Goal: Information Seeking & Learning: Learn about a topic

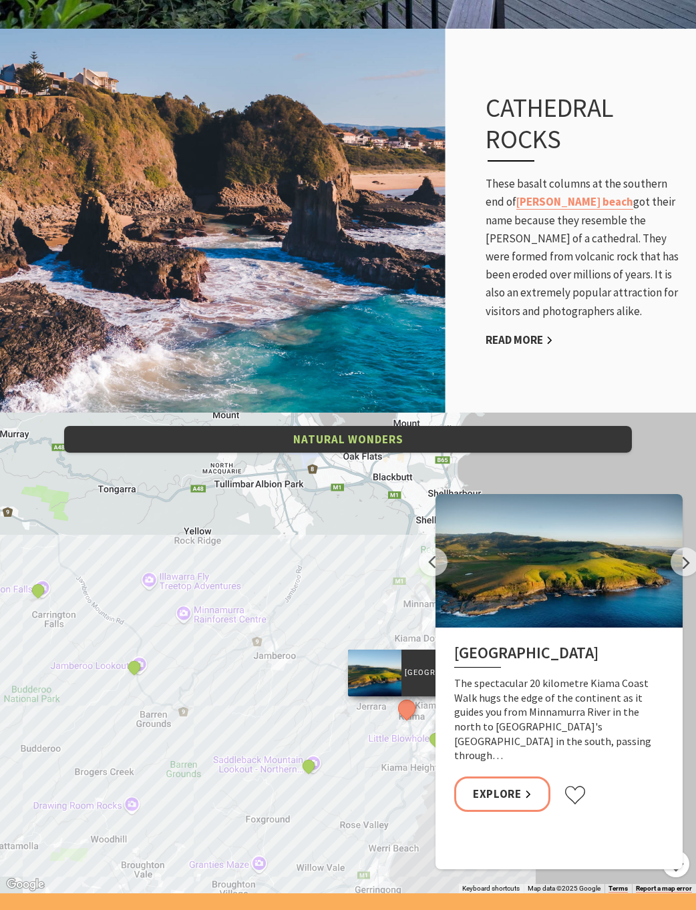
scroll to position [2468, 0]
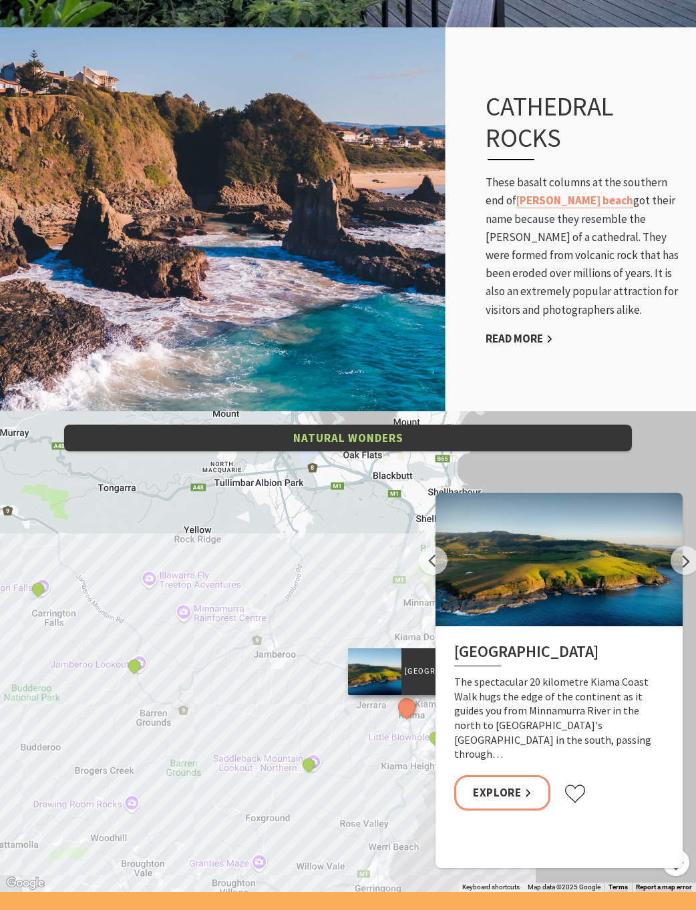
click at [558, 265] on p "These basalt columns at the southern end of Jones beach got their name because …" at bounding box center [584, 247] width 197 height 146
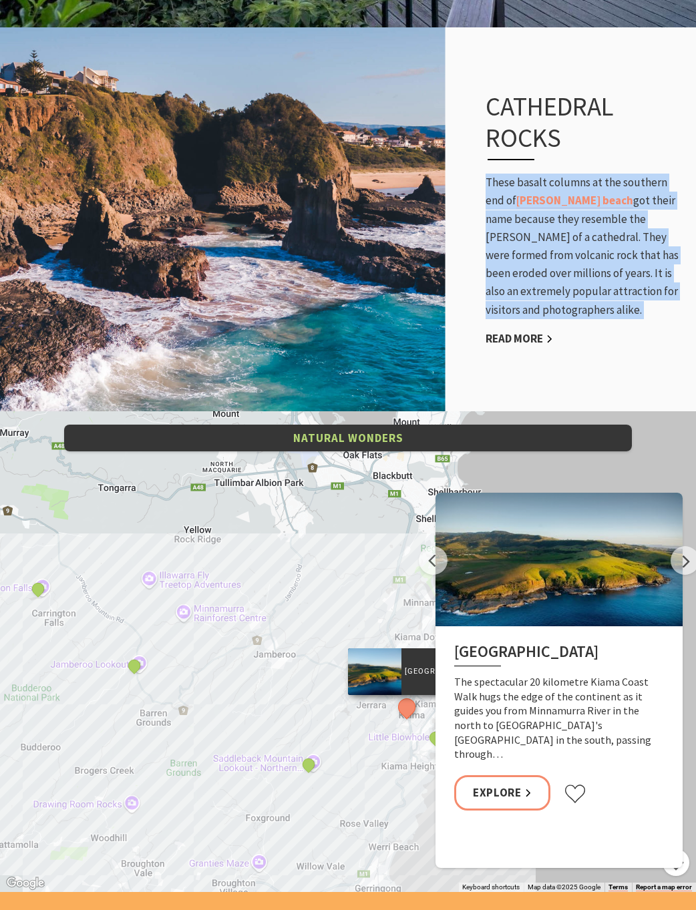
click at [558, 265] on p "These basalt columns at the southern end of Jones beach got their name because …" at bounding box center [584, 247] width 197 height 146
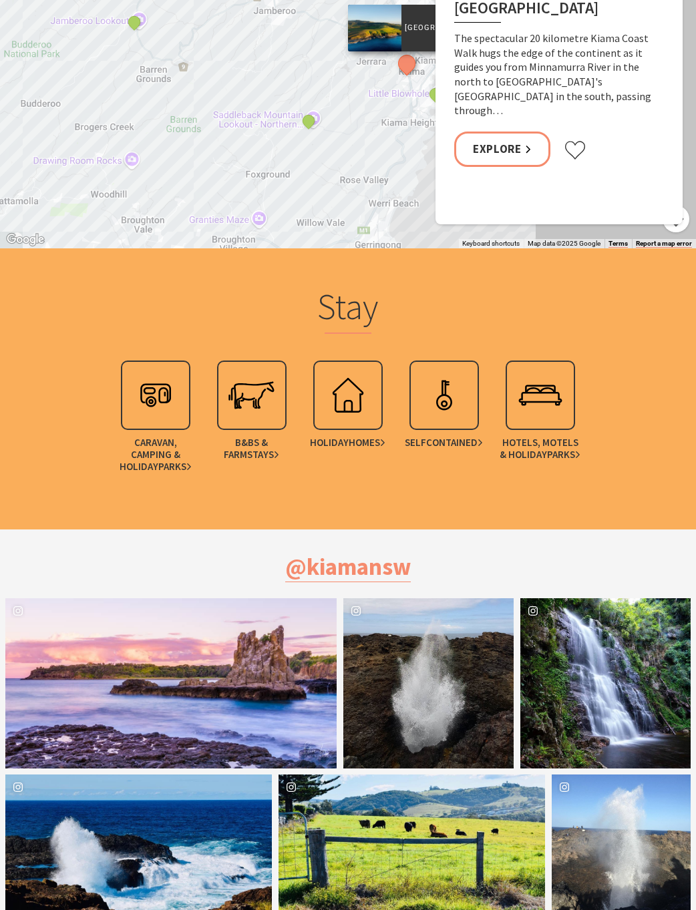
scroll to position [3122, 0]
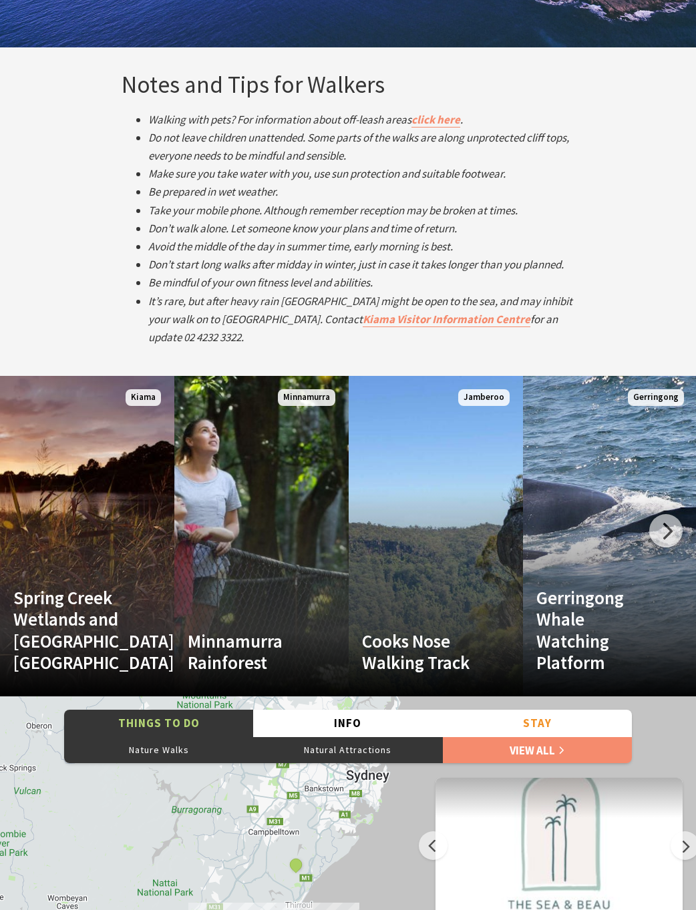
scroll to position [2573, 0]
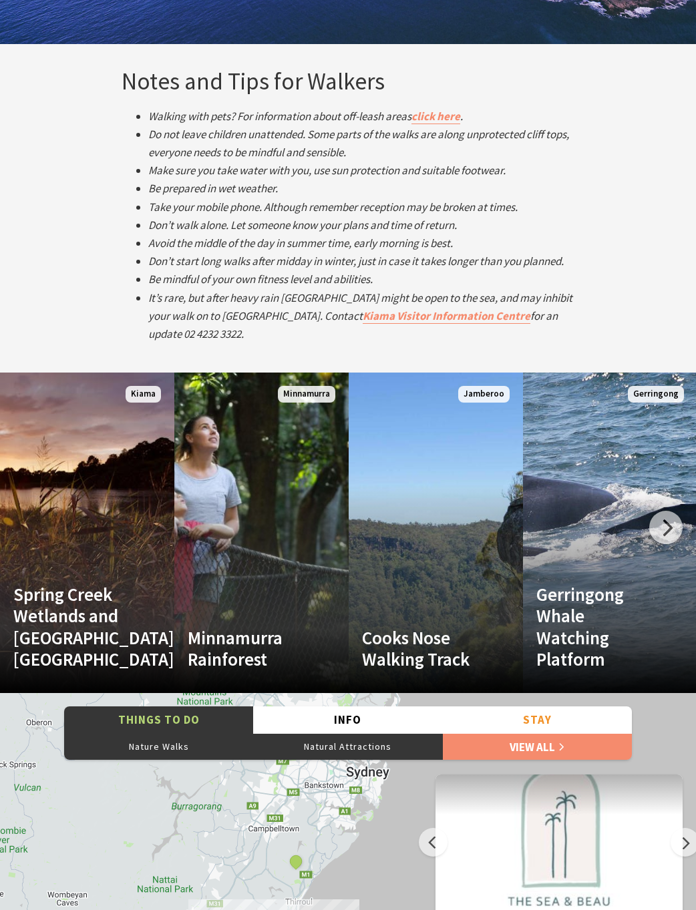
click at [289, 126] on li "Do not leave children unattended. Some parts of the walks are along unprotected…" at bounding box center [361, 144] width 427 height 36
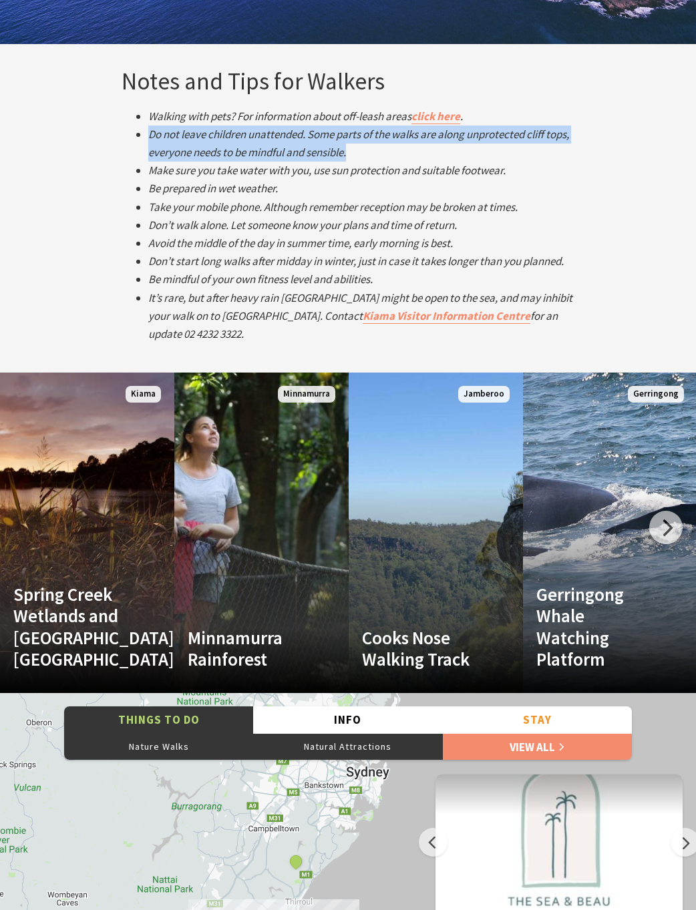
click at [289, 126] on li "Do not leave children unattended. Some parts of the walks are along unprotected…" at bounding box center [361, 144] width 427 height 36
click at [309, 163] on em "Make sure you take water with you, use sun protection and suitable footwear." at bounding box center [326, 170] width 357 height 15
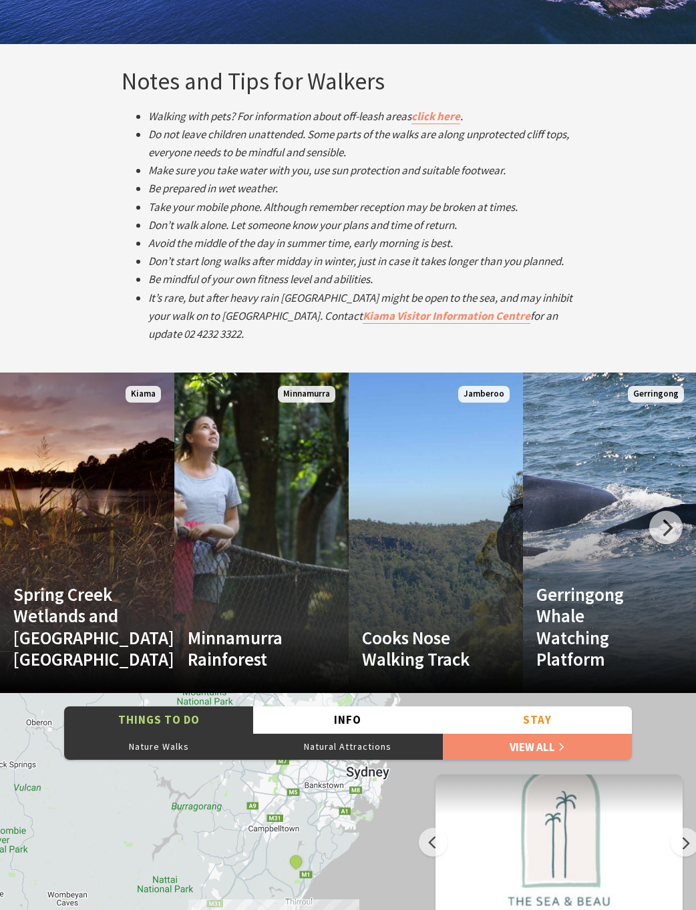
click at [309, 163] on em "Make sure you take water with you, use sun protection and suitable footwear." at bounding box center [326, 170] width 357 height 15
click at [334, 180] on li "Be prepared in wet weather." at bounding box center [361, 189] width 427 height 18
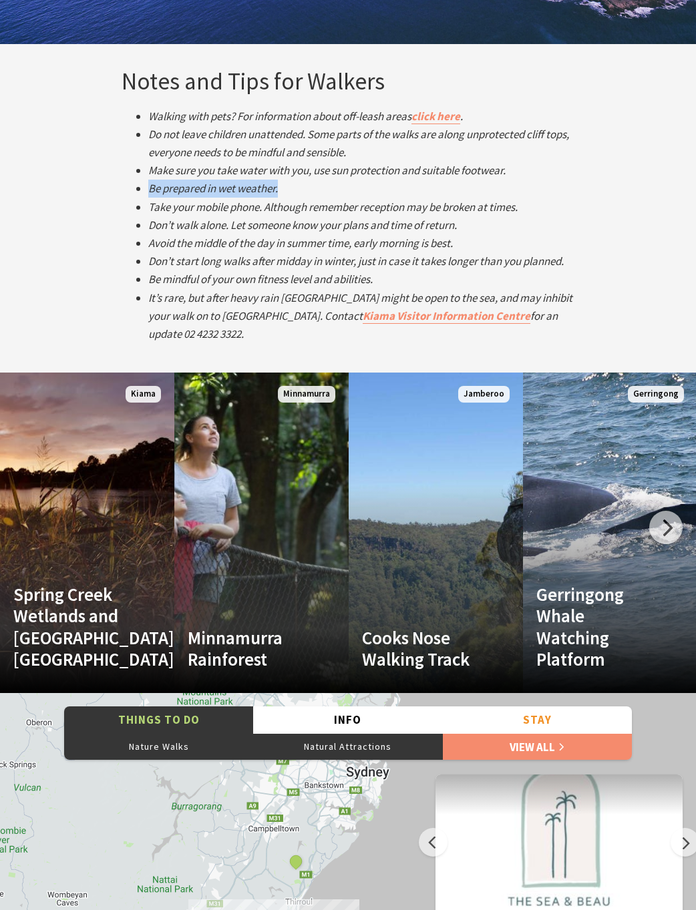
click at [375, 200] on em "Take your mobile phone. Although remember reception may be broken at times." at bounding box center [332, 207] width 369 height 15
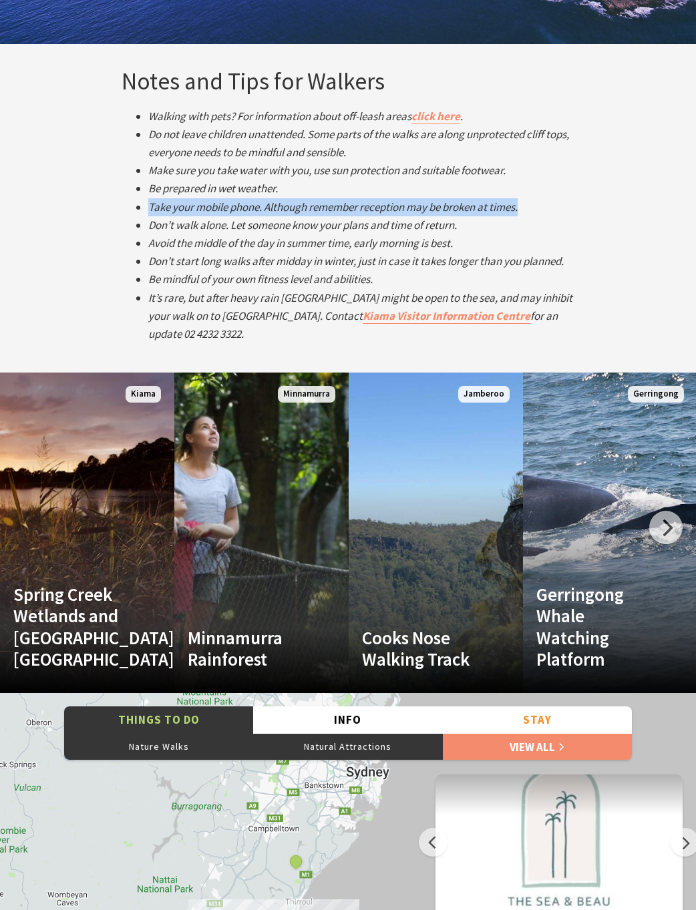
click at [379, 200] on em "Take your mobile phone. Although remember reception may be broken at times." at bounding box center [332, 207] width 369 height 15
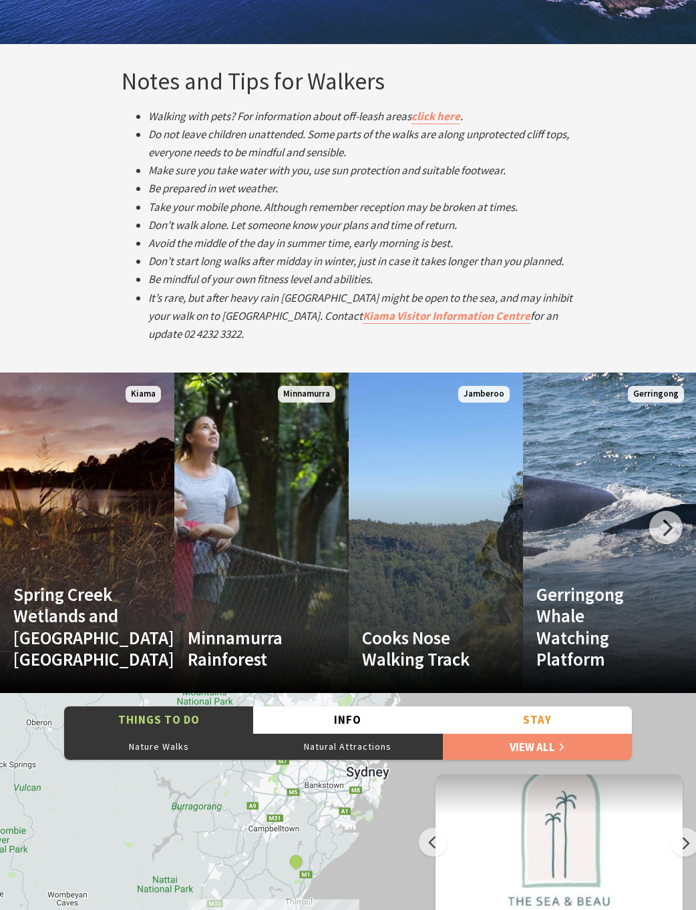
click at [379, 200] on em "Take your mobile phone. Although remember reception may be broken at times." at bounding box center [332, 207] width 369 height 15
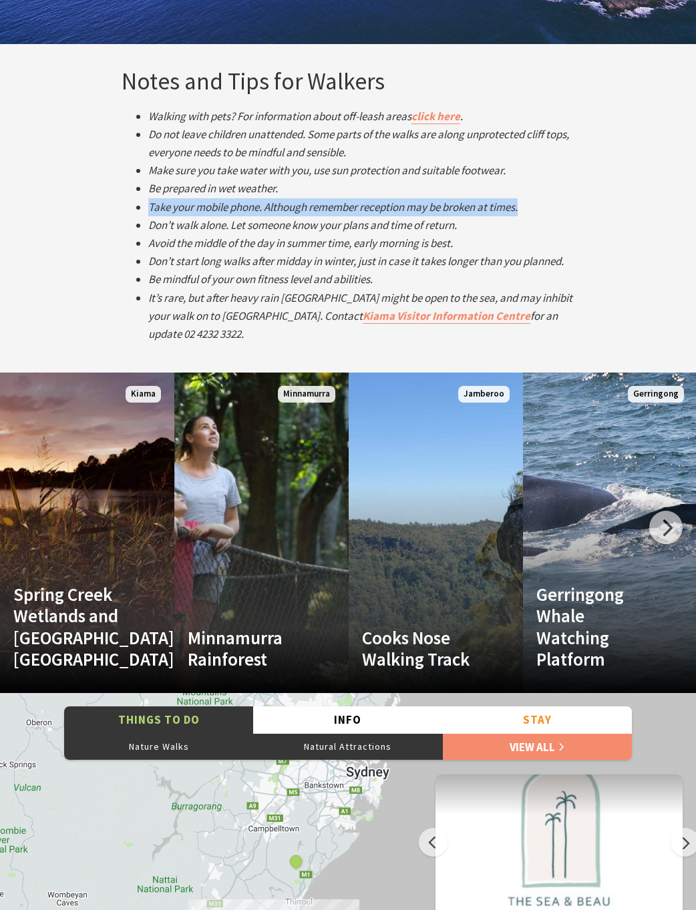
click at [379, 200] on em "Take your mobile phone. Although remember reception may be broken at times." at bounding box center [332, 207] width 369 height 15
click at [379, 236] on em "Avoid the middle of the day in summer time, early morning is best." at bounding box center [300, 243] width 305 height 15
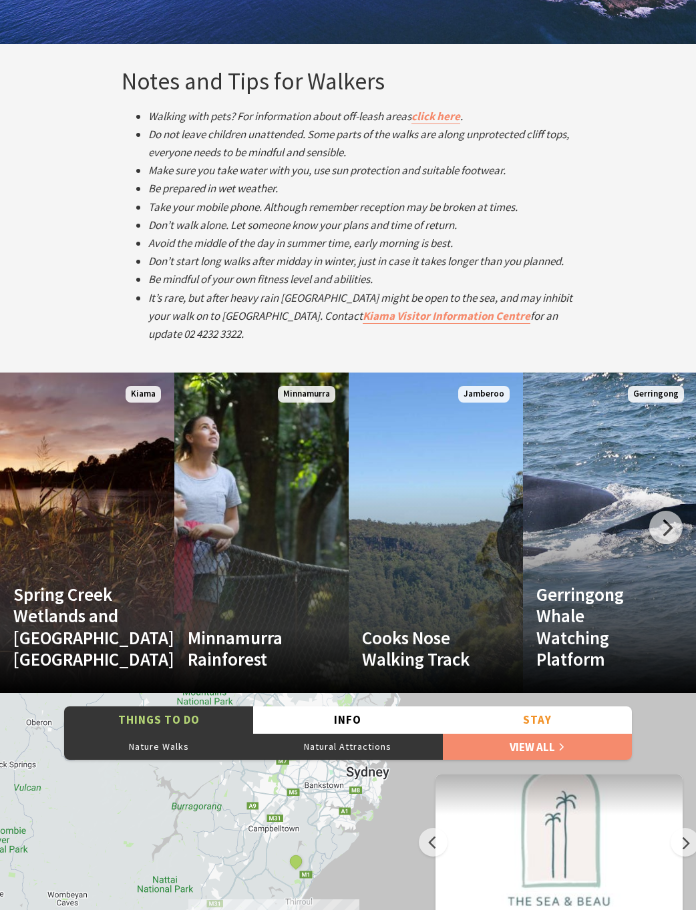
click at [379, 236] on em "Avoid the middle of the day in summer time, early morning is best." at bounding box center [300, 243] width 305 height 15
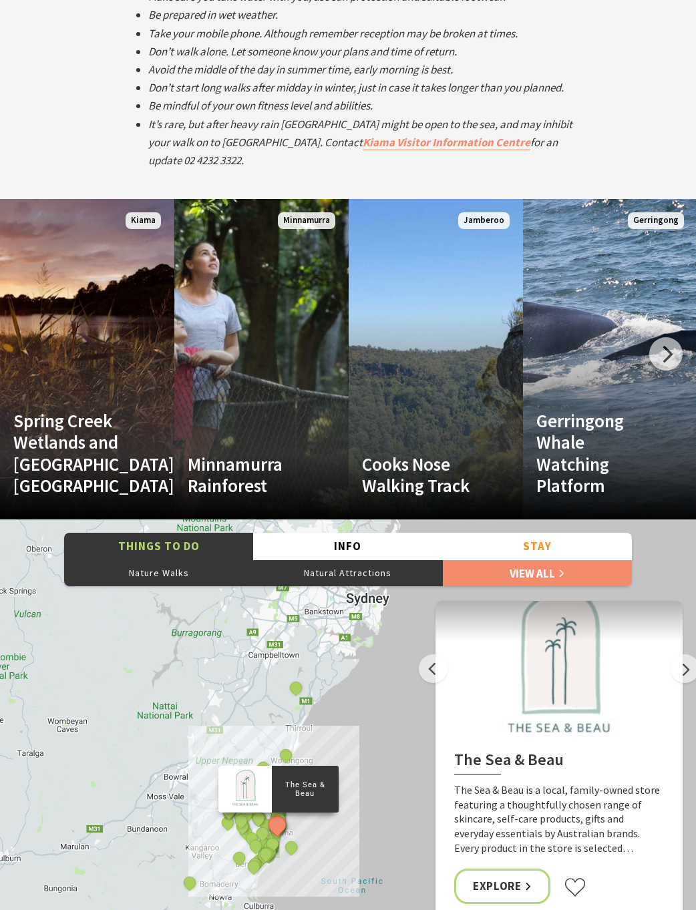
scroll to position [2725, 0]
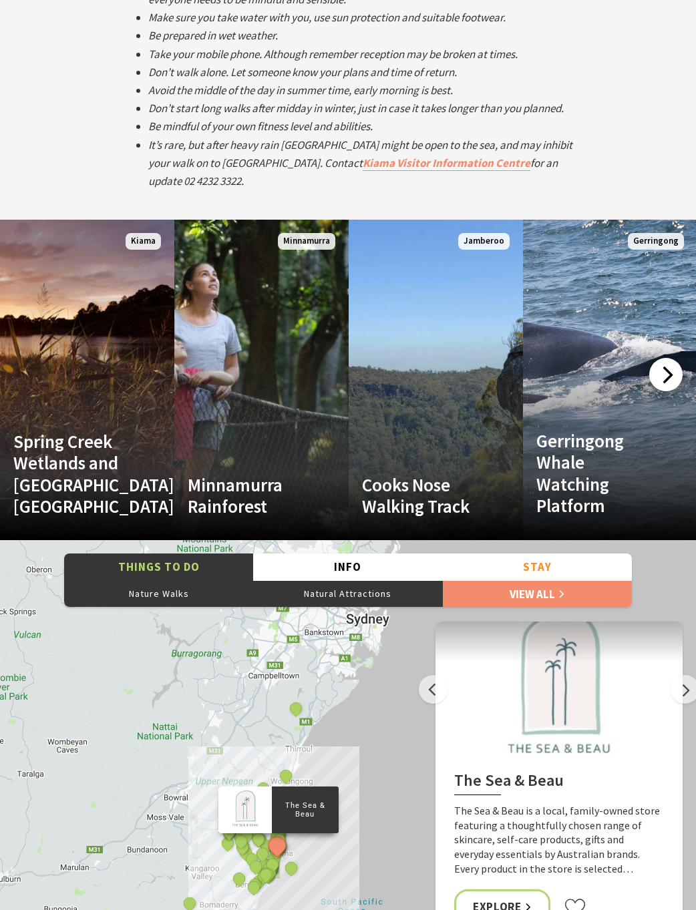
click at [671, 358] on div at bounding box center [665, 374] width 33 height 33
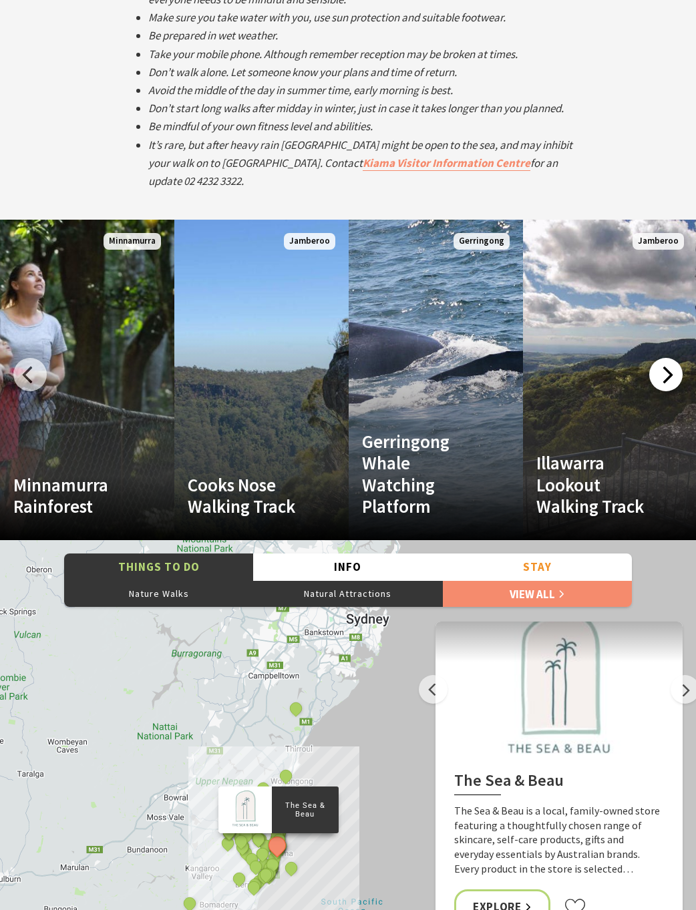
click at [671, 358] on div at bounding box center [665, 374] width 33 height 33
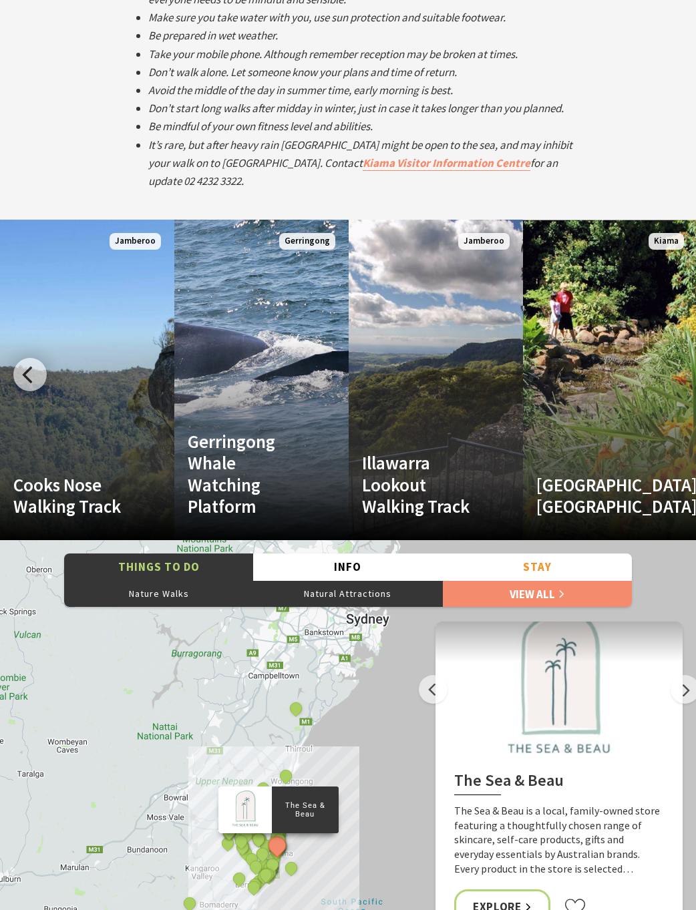
scroll to position [2958, 0]
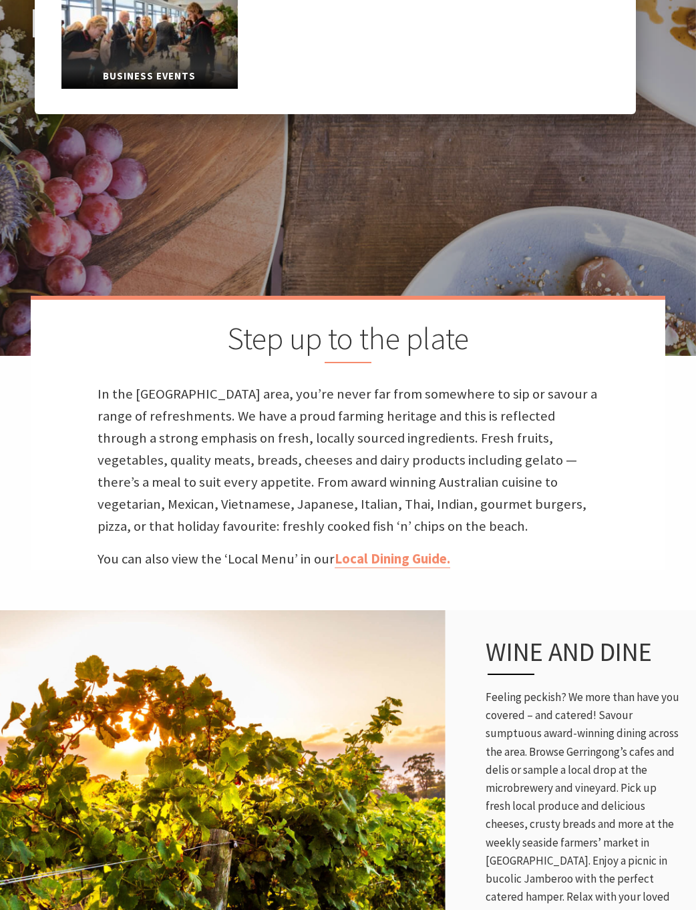
scroll to position [328, 0]
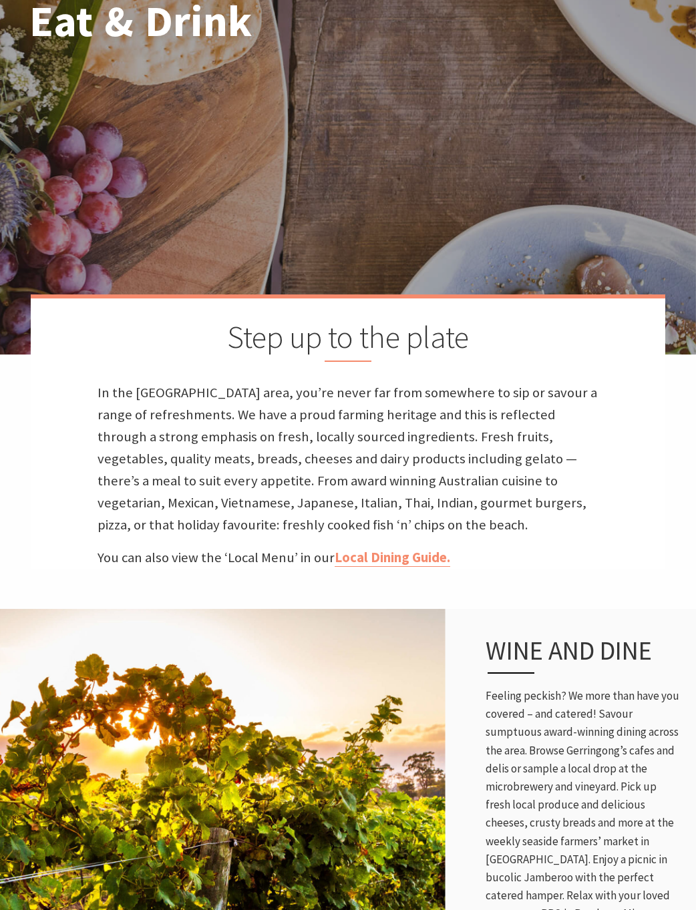
click at [523, 476] on p "In the Kiama area, you’re never far from somewhere to sip or savour a range of …" at bounding box center [348, 459] width 501 height 155
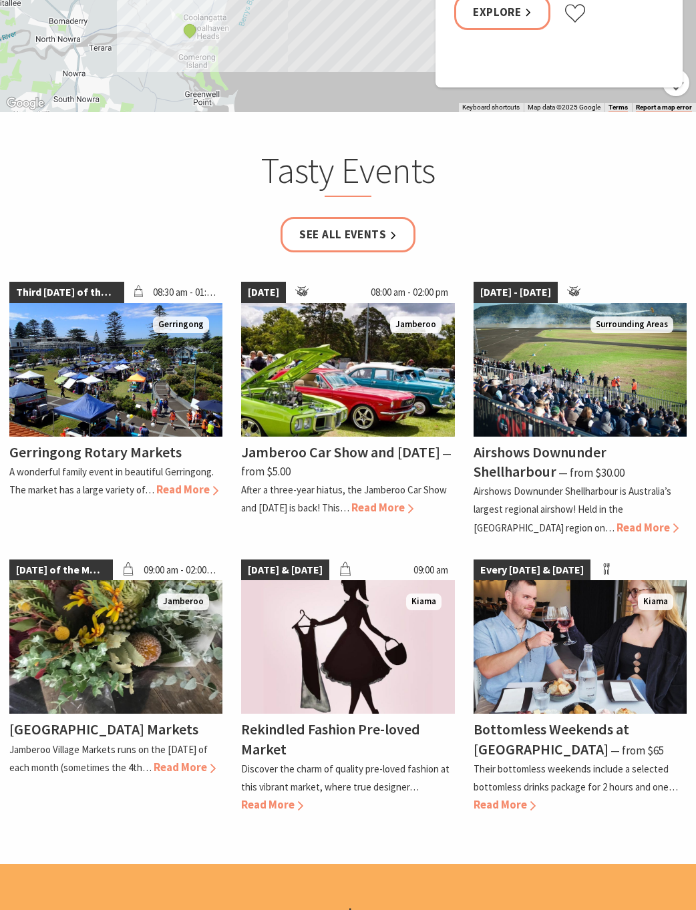
scroll to position [2071, 0]
